Goal: Information Seeking & Learning: Learn about a topic

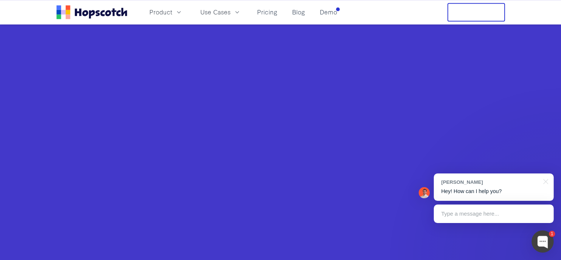
scroll to position [522, 0]
click at [546, 181] on div at bounding box center [545, 180] width 18 height 15
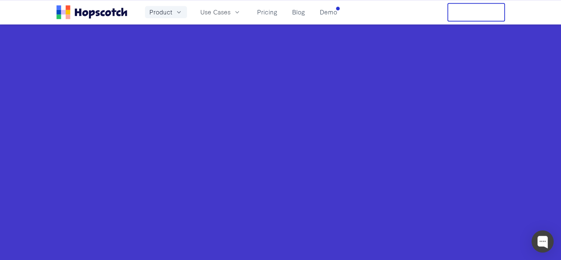
click at [162, 11] on span "Product" at bounding box center [161, 11] width 23 height 9
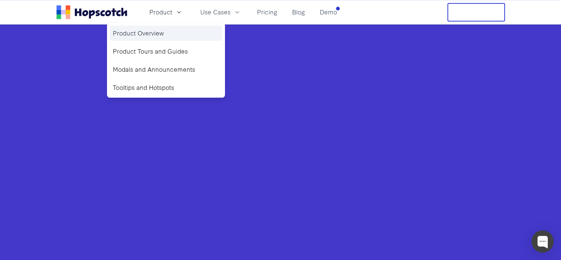
click at [160, 31] on link "Product Overview" at bounding box center [166, 32] width 112 height 15
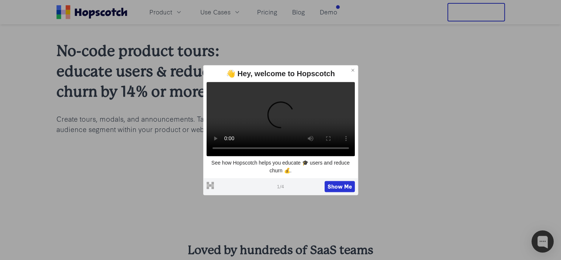
scroll to position [1, 0]
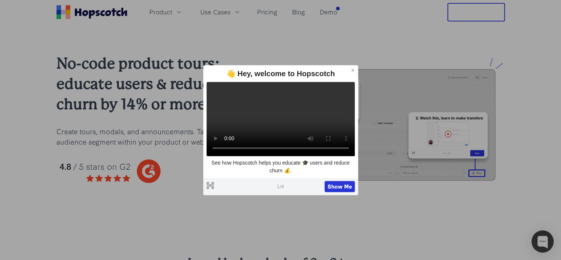
click at [354, 68] on icon at bounding box center [353, 70] width 5 height 5
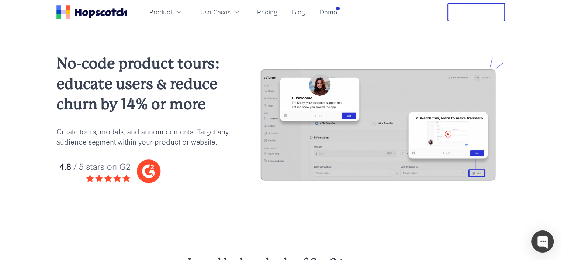
click at [447, 130] on img at bounding box center [379, 124] width 252 height 134
click at [159, 11] on span "Product" at bounding box center [161, 11] width 23 height 9
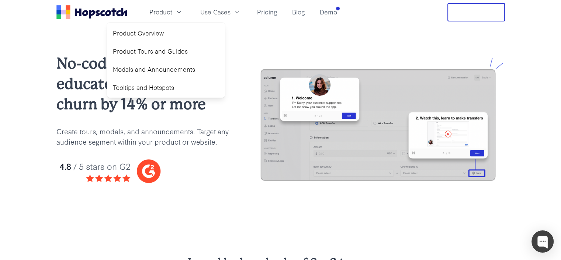
click at [91, 53] on h2 "No-code product tours: educate users & reduce churn by 14% or more" at bounding box center [142, 83] width 173 height 61
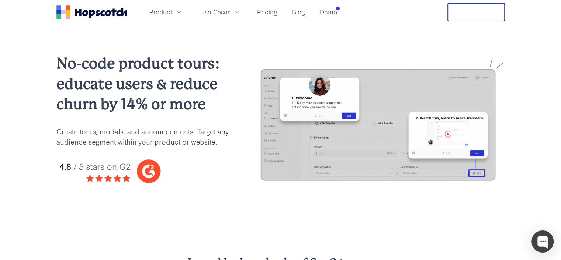
click at [60, 14] on rect "Home" at bounding box center [58, 16] width 4 height 4
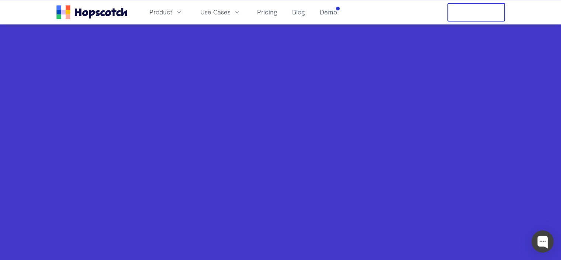
scroll to position [511, 0]
